Goal: Communication & Community: Answer question/provide support

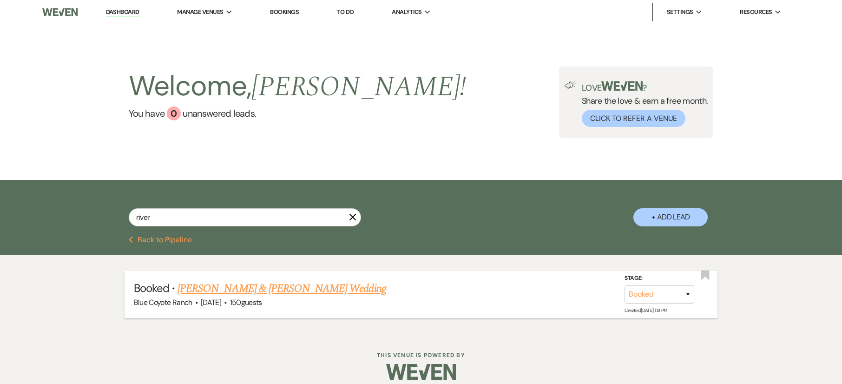
type input "river"
click at [226, 288] on link "[PERSON_NAME] & [PERSON_NAME] Wedding" at bounding box center [281, 288] width 208 height 17
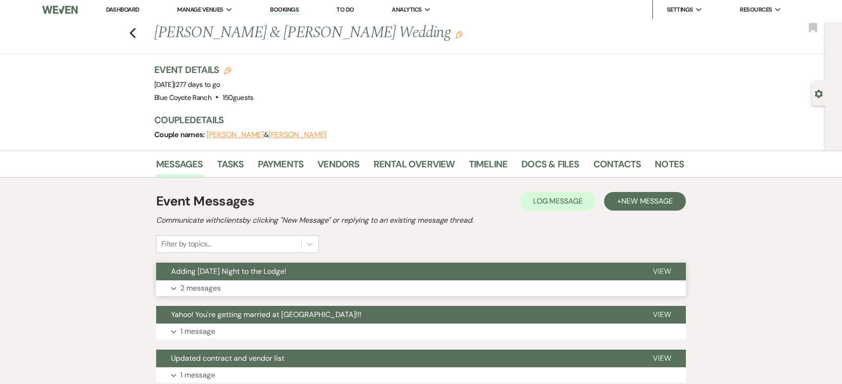
scroll to position [4, 0]
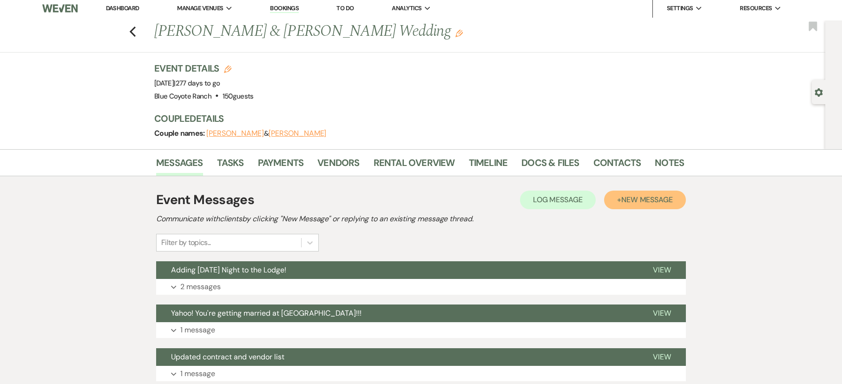
click at [660, 200] on span "New Message" at bounding box center [647, 200] width 52 height 10
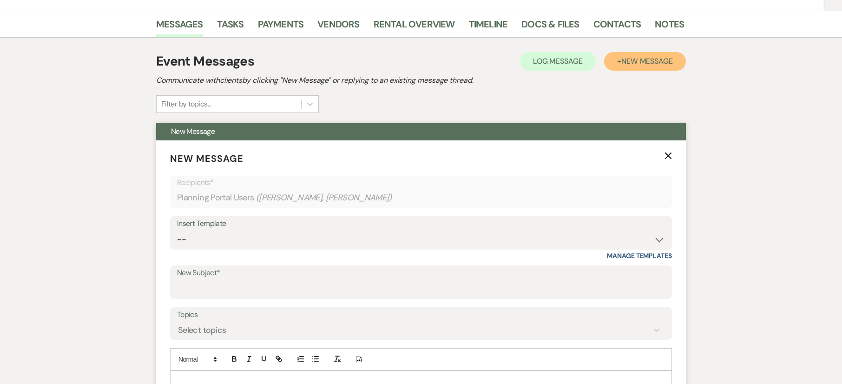
scroll to position [155, 0]
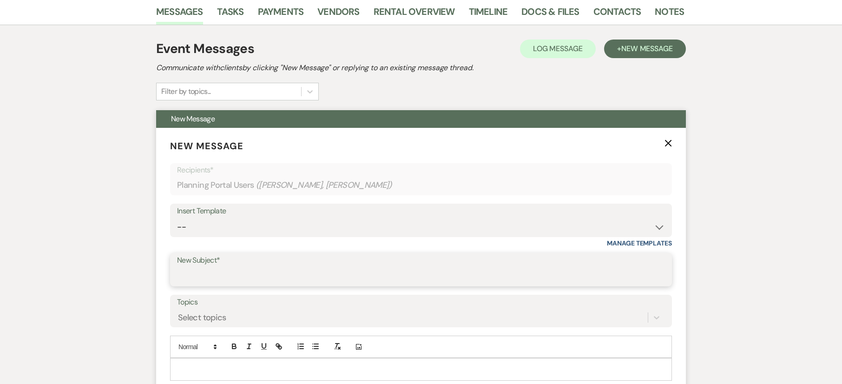
click at [221, 274] on input "New Subject*" at bounding box center [421, 276] width 488 height 18
type input "Rehearsal dinner?"
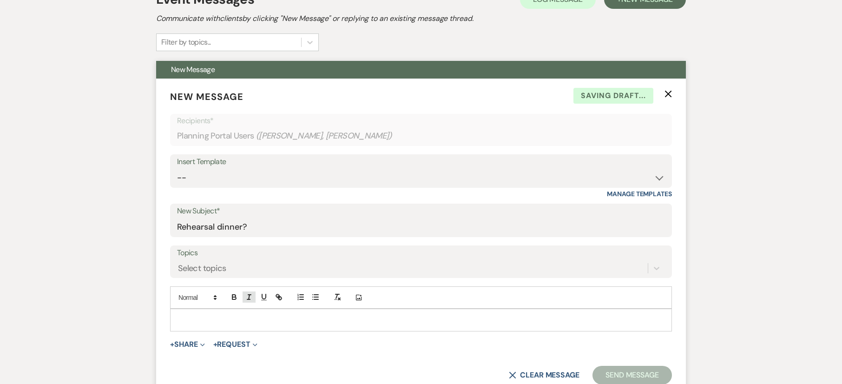
scroll to position [223, 0]
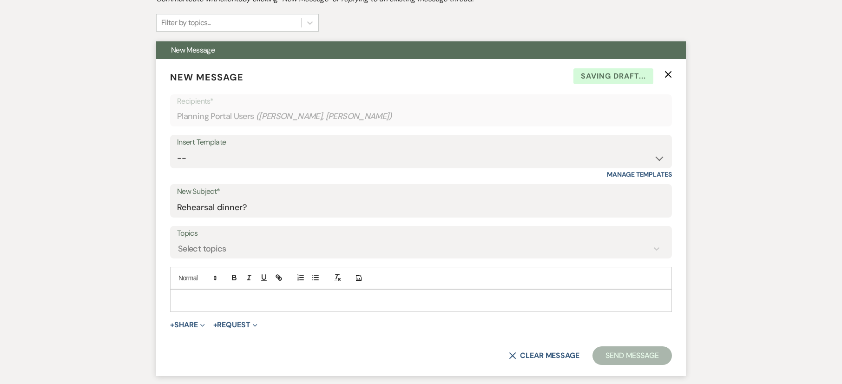
click at [208, 301] on p at bounding box center [420, 300] width 487 height 10
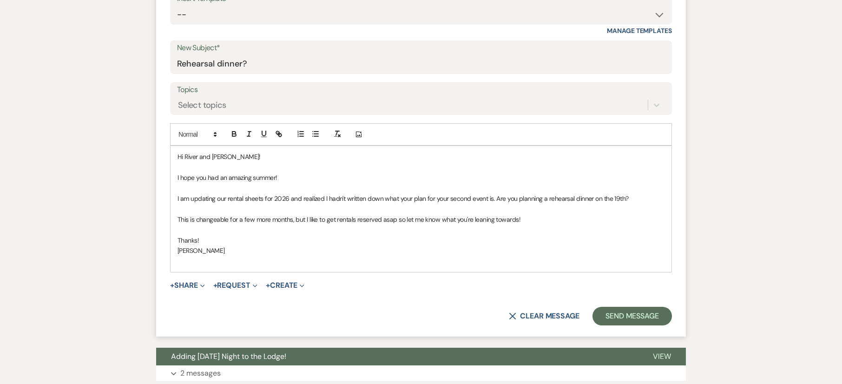
scroll to position [385, 0]
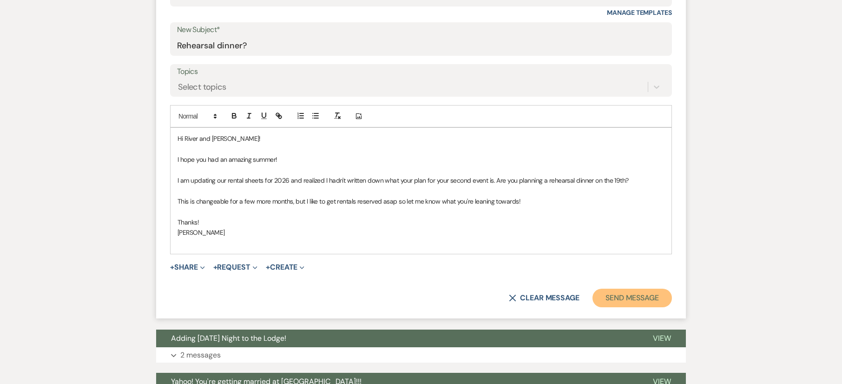
click at [608, 301] on button "Send Message" at bounding box center [631, 297] width 79 height 19
